Goal: Task Accomplishment & Management: Manage account settings

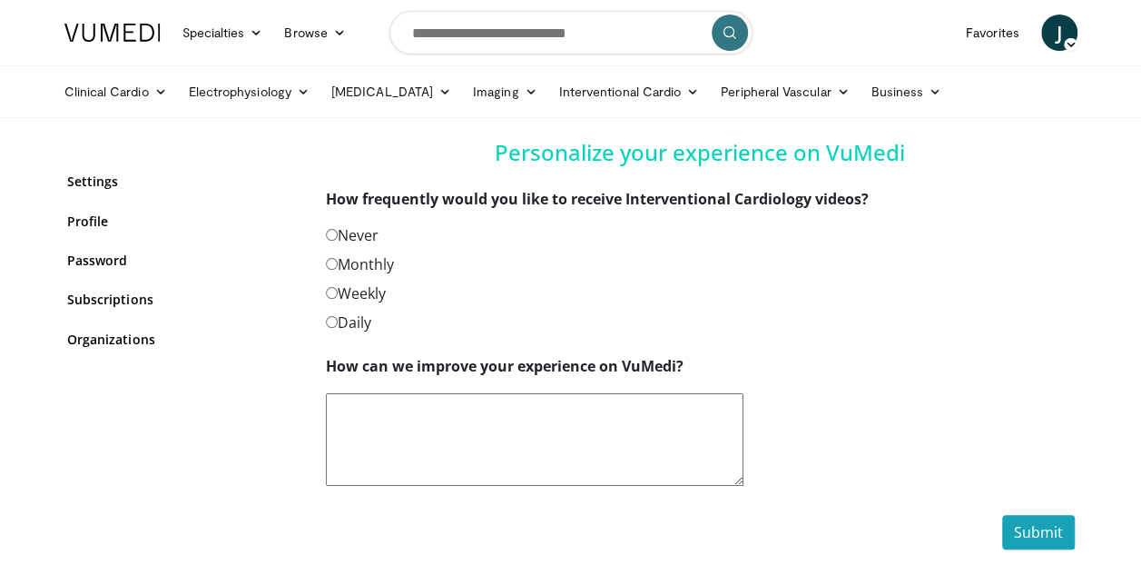
click at [329, 304] on div "Weekly" at bounding box center [700, 296] width 749 height 29
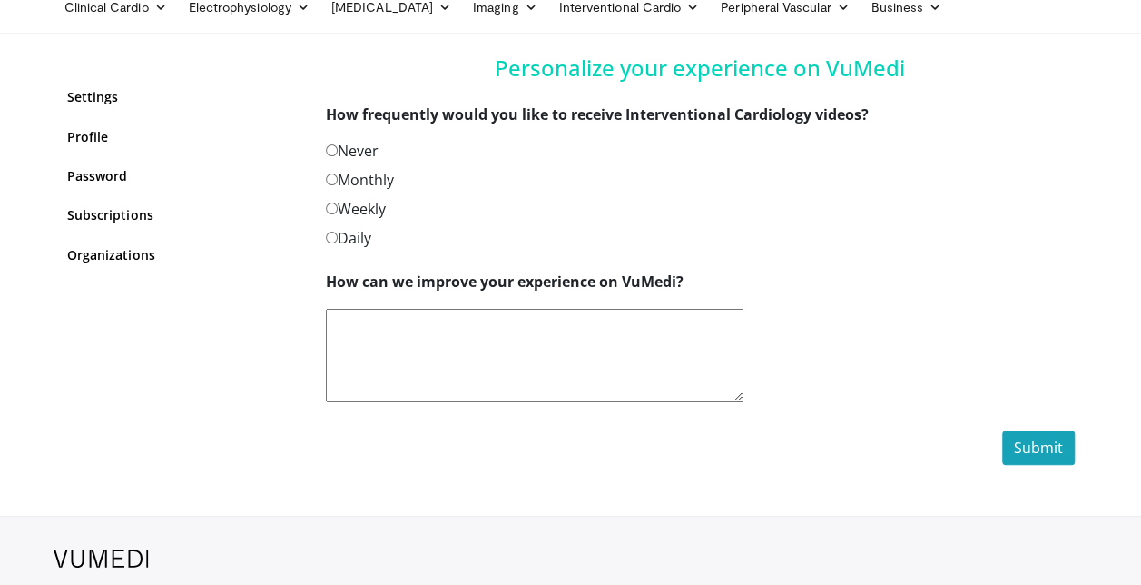
scroll to position [156, 0]
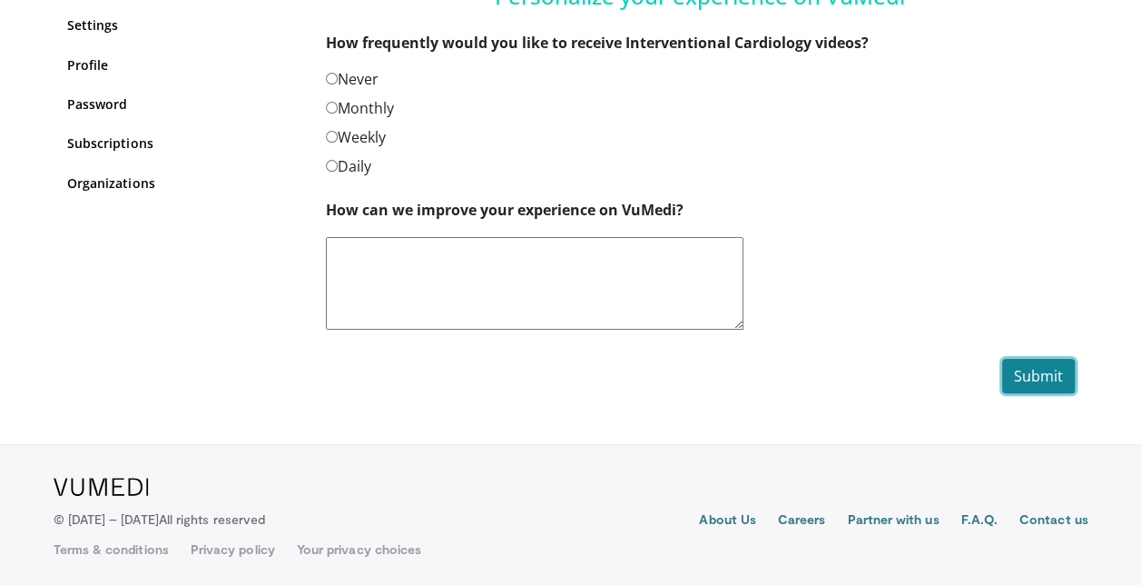
click at [1051, 381] on button "Submit" at bounding box center [1038, 376] width 73 height 34
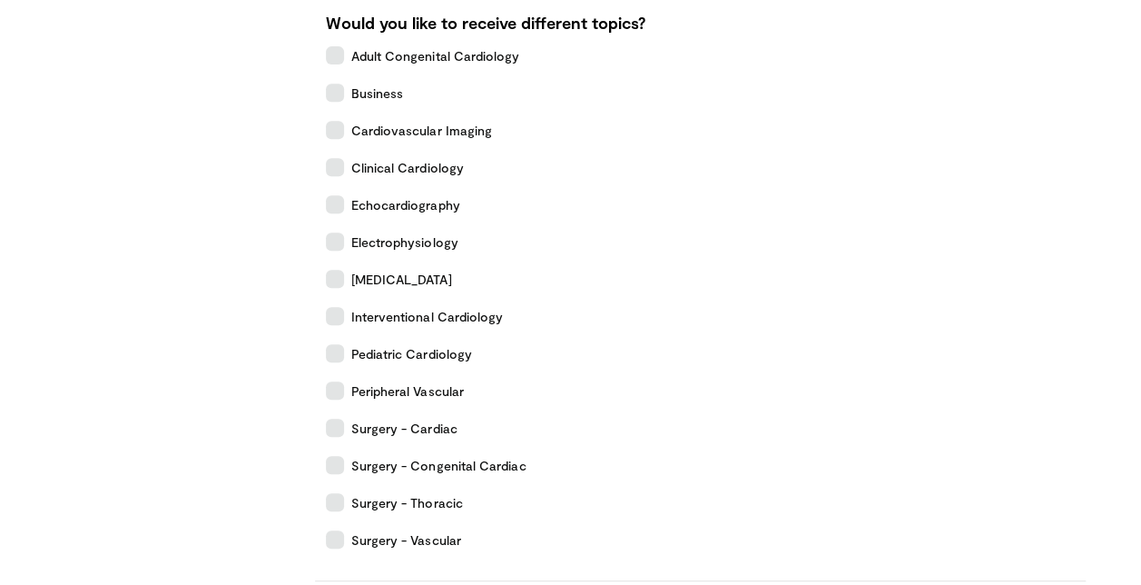
scroll to position [363, 0]
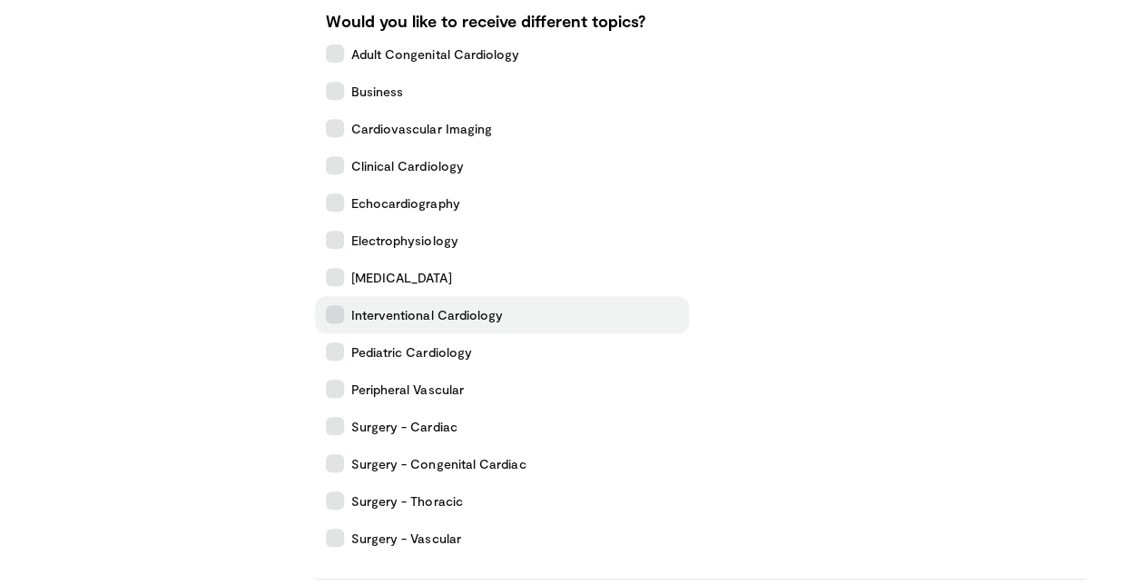
click at [343, 318] on icon at bounding box center [335, 314] width 18 height 18
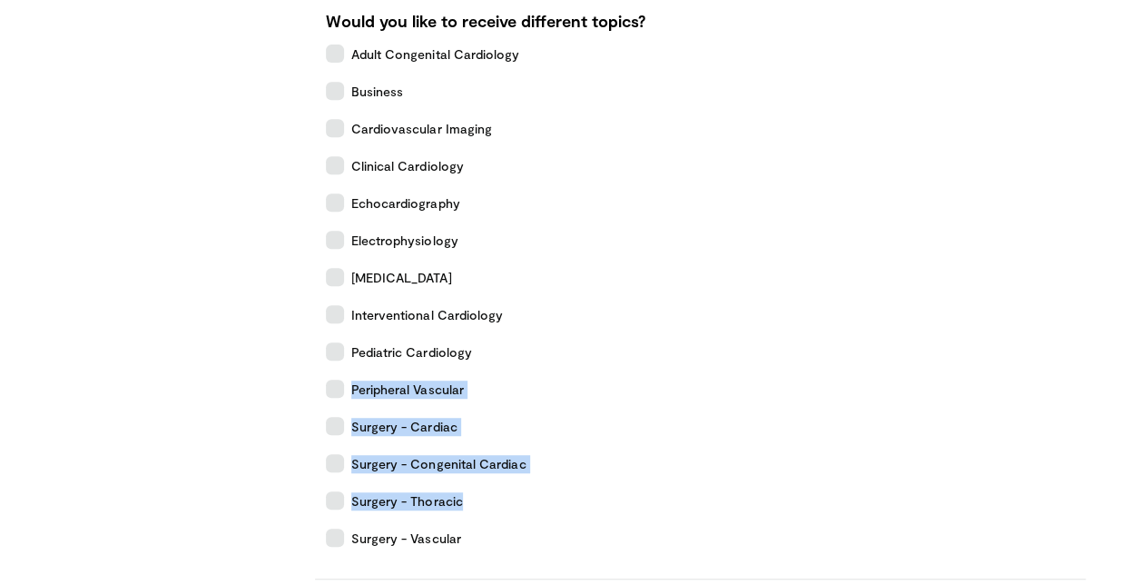
drag, startPoint x: 1144, startPoint y: 380, endPoint x: 1156, endPoint y: 517, distance: 136.8
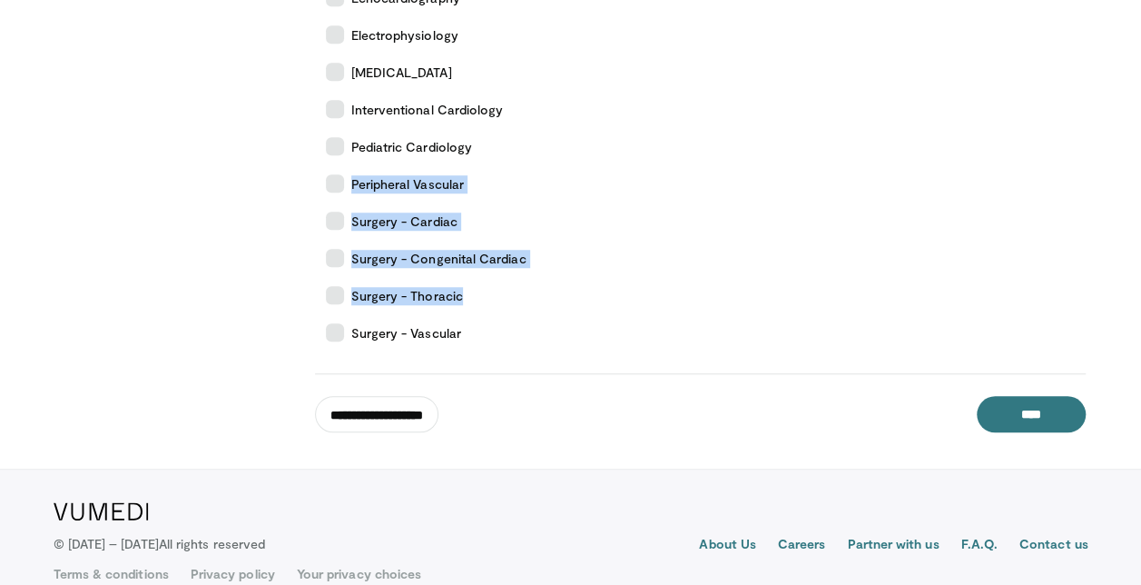
scroll to position [570, 0]
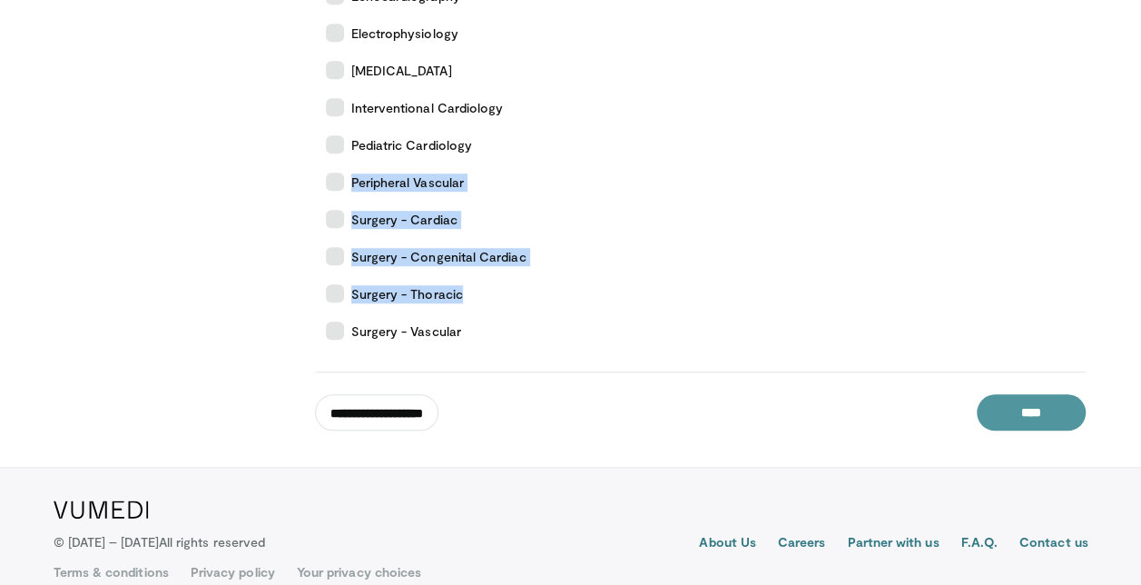
click at [1018, 416] on input "****" at bounding box center [1031, 412] width 109 height 36
